Goal: Navigation & Orientation: Go to known website

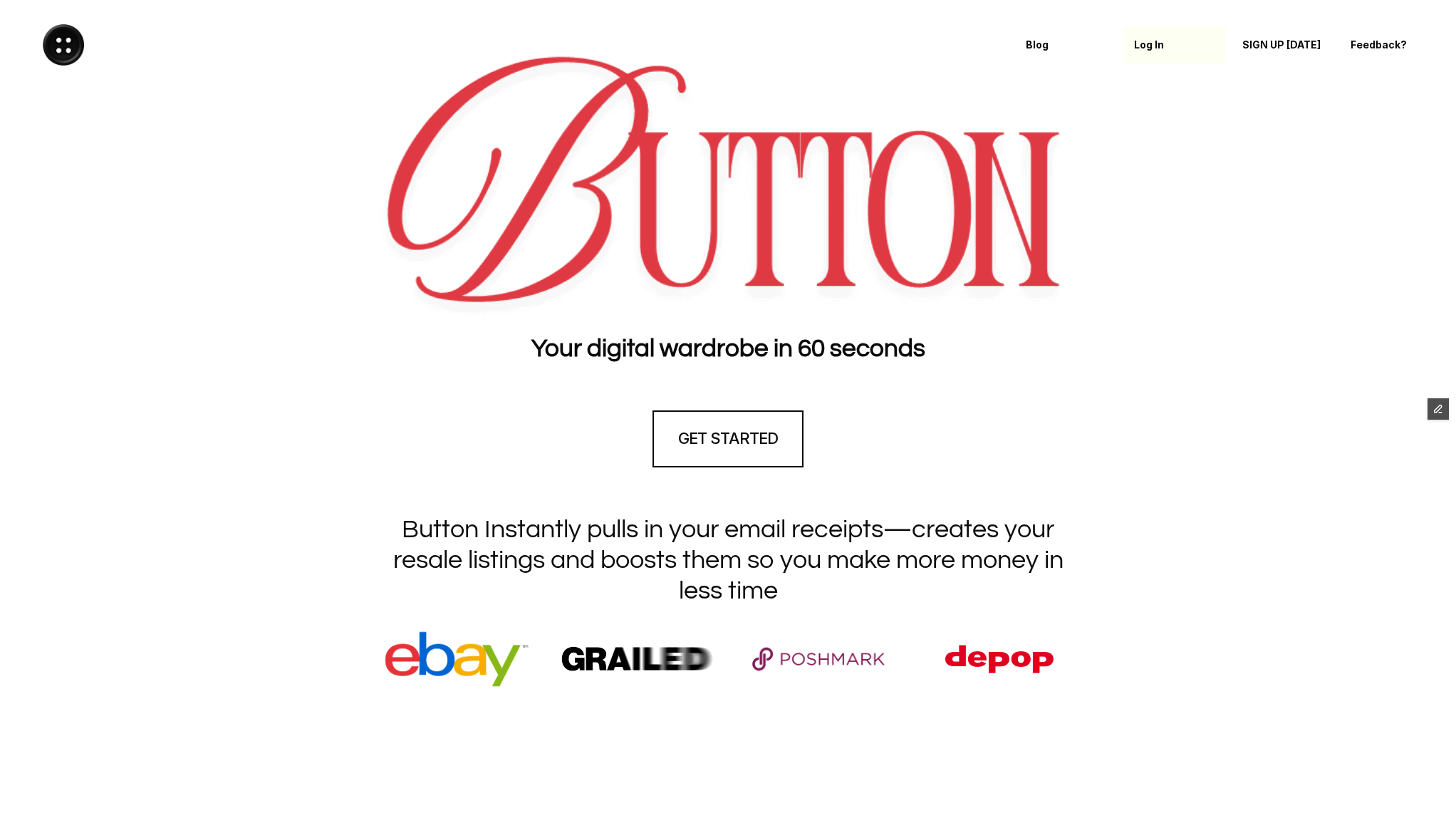
click at [1157, 49] on p "Log In" at bounding box center [1174, 45] width 81 height 12
